Goal: Transaction & Acquisition: Purchase product/service

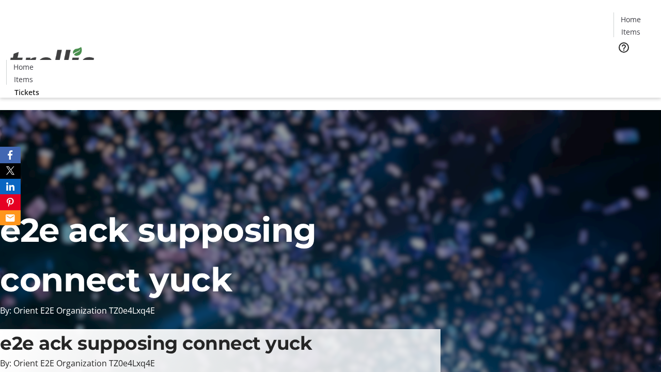
click at [622, 60] on span "Tickets" at bounding box center [634, 65] width 25 height 11
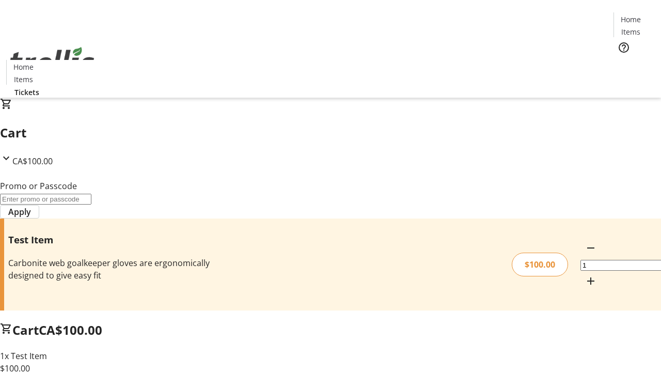
type input "PERCENT"
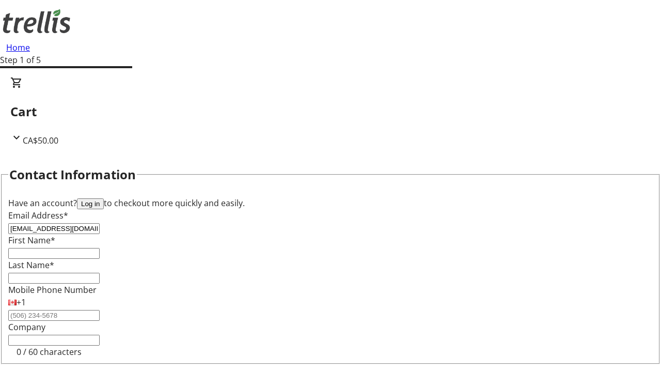
type input "[EMAIL_ADDRESS][DOMAIN_NAME]"
type input "Catharine"
type input "[PERSON_NAME]"
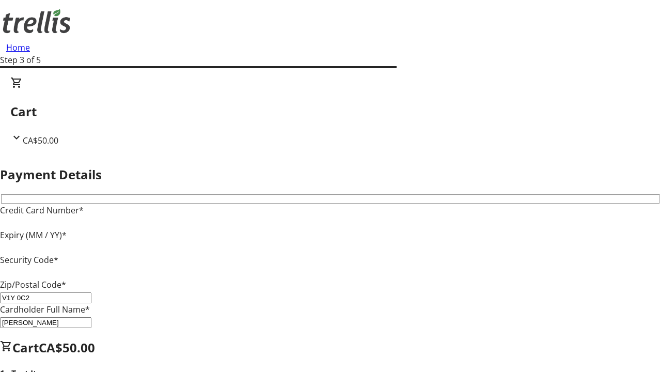
type input "V1Y 0C2"
